Goal: Task Accomplishment & Management: Manage account settings

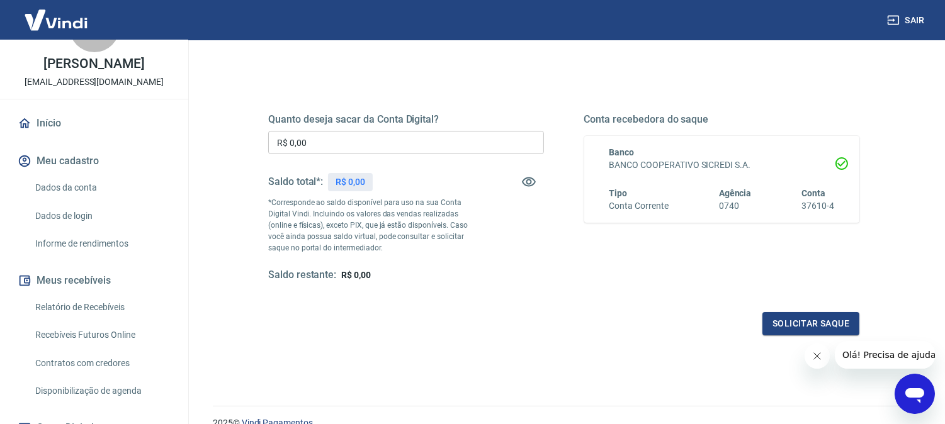
scroll to position [140, 0]
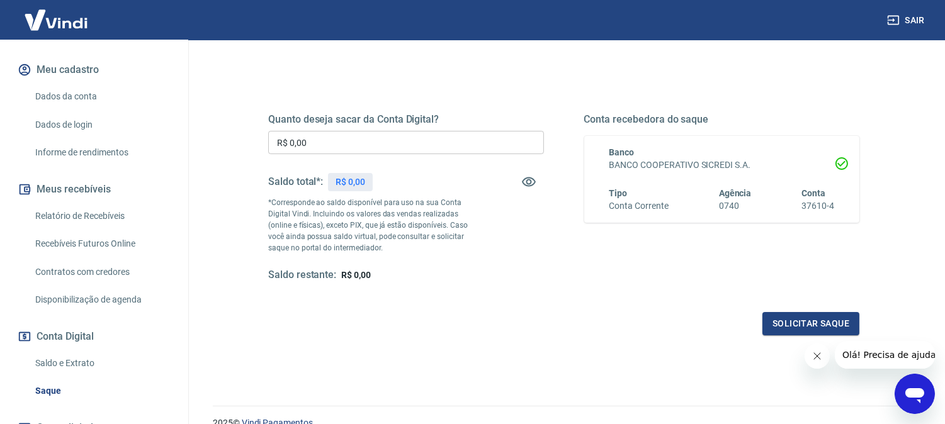
click at [78, 377] on link "Saldo e Extrato" at bounding box center [101, 364] width 143 height 26
